Goal: Task Accomplishment & Management: Complete application form

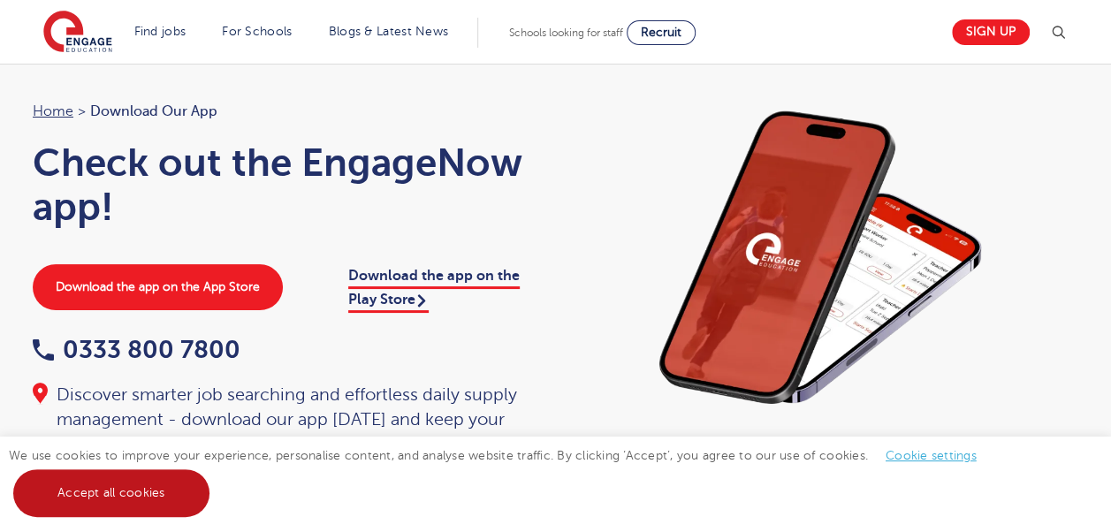
click at [103, 490] on link "Accept all cookies" at bounding box center [111, 493] width 196 height 48
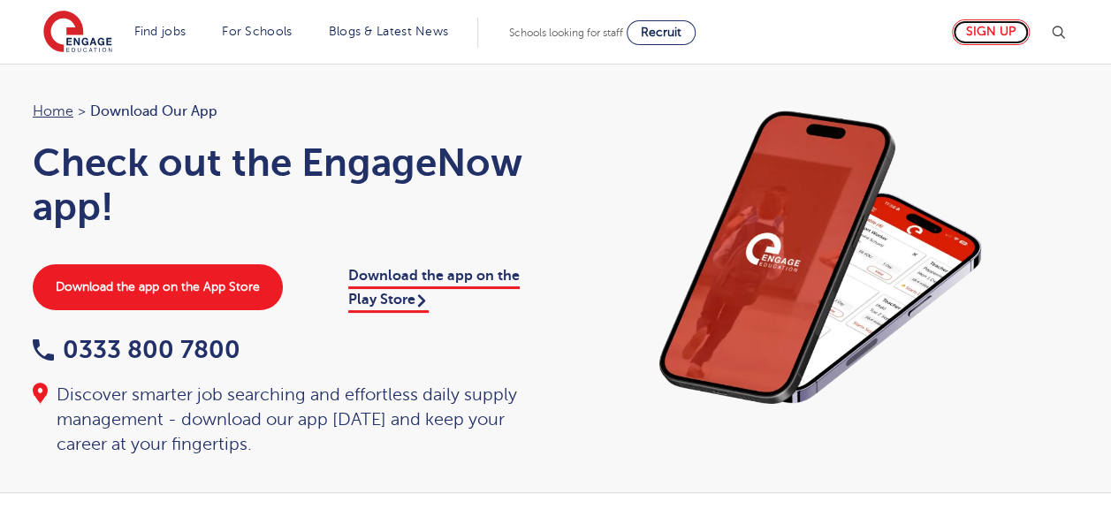
click at [990, 41] on link "Sign up" at bounding box center [991, 32] width 78 height 26
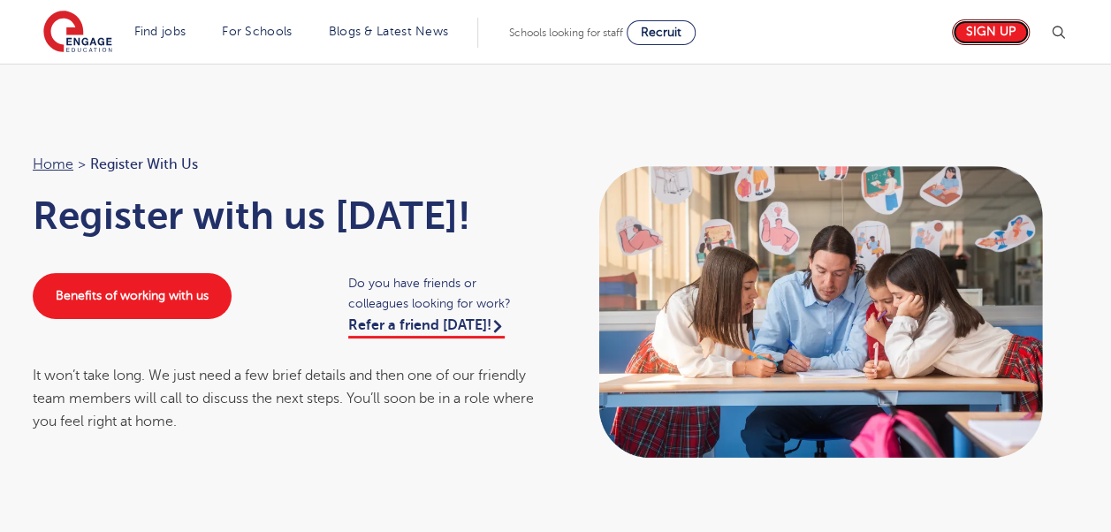
click at [990, 41] on link "Sign up" at bounding box center [991, 32] width 78 height 26
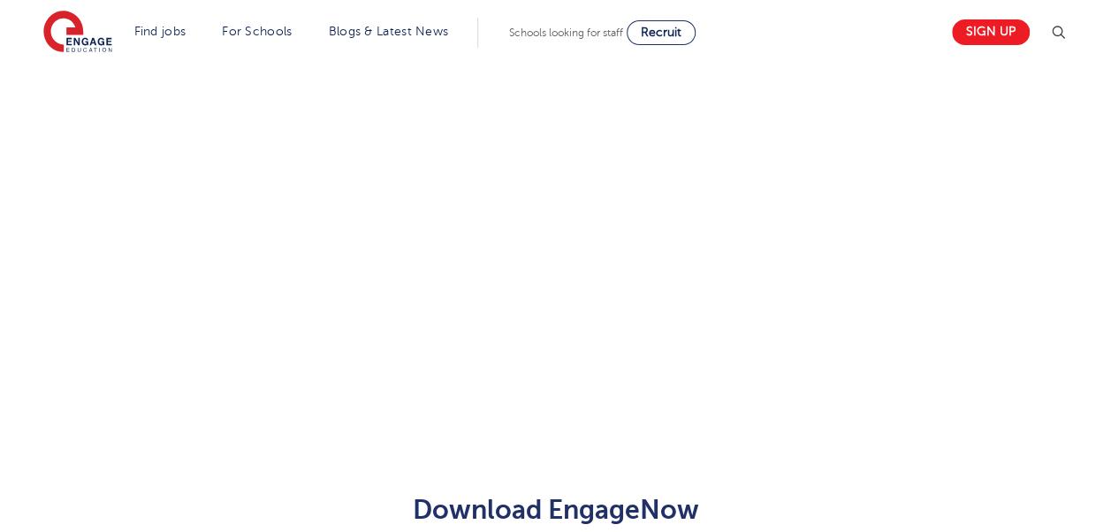
scroll to position [481, 0]
